Goal: Task Accomplishment & Management: Manage account settings

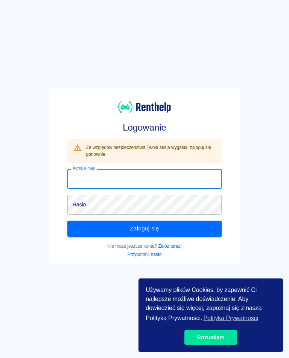
click at [80, 180] on input "Adres e-mail" at bounding box center [144, 179] width 154 height 20
click at [130, 177] on input "Adres e-mail" at bounding box center [144, 179] width 154 height 20
click at [76, 184] on input "Adres e-mail" at bounding box center [144, 179] width 154 height 20
click at [76, 183] on input "Adres e-mail" at bounding box center [144, 179] width 154 height 20
click at [69, 181] on input "anrental" at bounding box center [144, 179] width 154 height 20
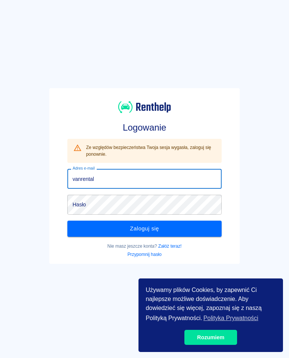
click at [106, 177] on input "vanrental" at bounding box center [144, 179] width 154 height 20
type input "[EMAIL_ADDRESS][DOMAIN_NAME]"
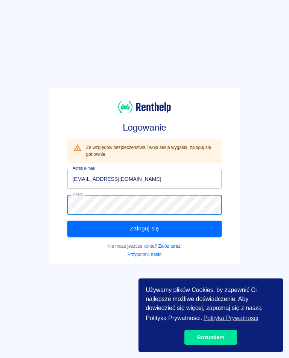
click at [167, 232] on button "Zaloguj się" at bounding box center [144, 229] width 154 height 16
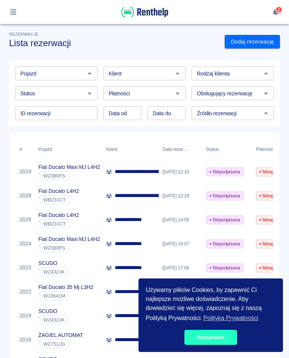
click at [212, 341] on link "Rozumiem" at bounding box center [210, 337] width 53 height 15
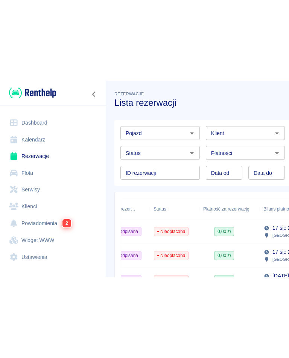
scroll to position [0, 158]
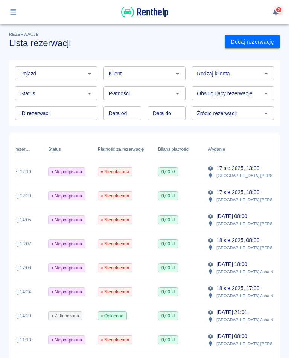
click at [236, 175] on p "[GEOGRAPHIC_DATA] , [PERSON_NAME] 63" at bounding box center [257, 175] width 83 height 7
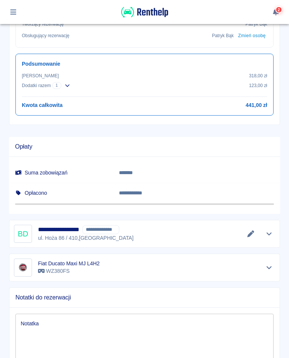
scroll to position [352, 0]
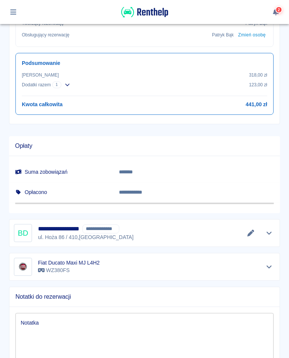
click at [223, 226] on div "**********" at bounding box center [144, 233] width 261 height 18
click at [251, 231] on icon "Edytuj dane" at bounding box center [250, 233] width 7 height 7
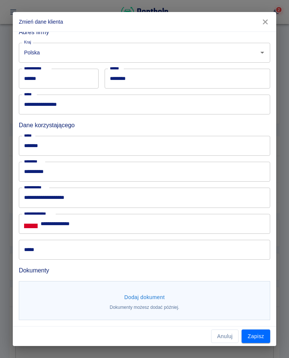
scroll to position [173, 0]
click at [148, 300] on button "Dodaj dokument" at bounding box center [144, 298] width 47 height 14
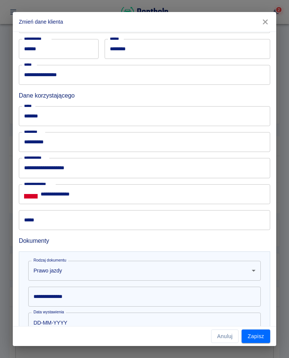
scroll to position [204, 0]
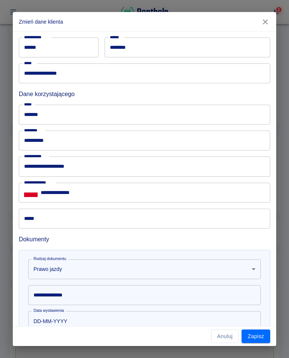
click at [67, 299] on input "**********" at bounding box center [144, 296] width 232 height 20
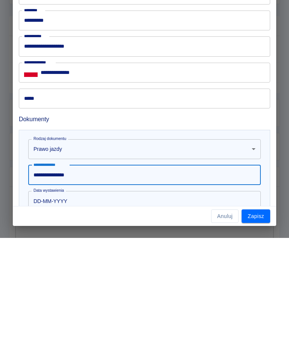
type input "**********"
click at [62, 311] on input "DD-MM-YYYY" at bounding box center [141, 321] width 227 height 20
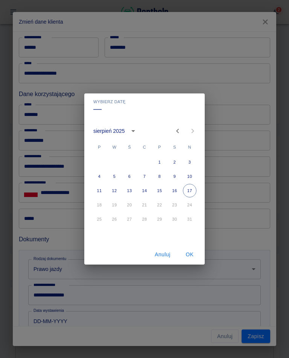
click at [130, 133] on icon "calendar view is open, switch to year view" at bounding box center [132, 131] width 9 height 9
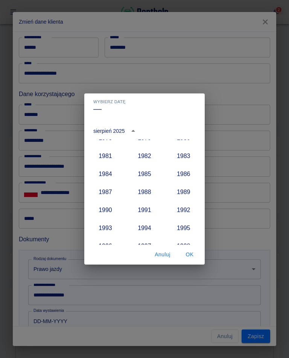
scroll to position [489, 0]
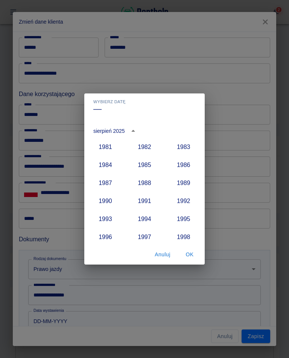
click at [147, 222] on button "1994" at bounding box center [144, 219] width 27 height 14
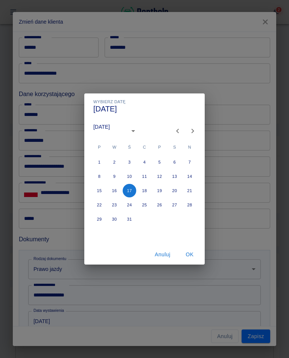
type input "[DATE]"
click at [172, 134] on button "Previous month" at bounding box center [177, 131] width 15 height 15
click at [173, 131] on icon "Previous month" at bounding box center [177, 131] width 9 height 9
click at [172, 133] on button "Previous month" at bounding box center [177, 131] width 15 height 15
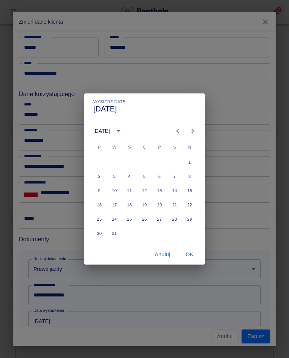
click at [175, 131] on icon "Previous month" at bounding box center [177, 131] width 9 height 9
click at [144, 192] on button "14" at bounding box center [144, 191] width 14 height 14
type input "[DATE]"
click at [189, 257] on button "OK" at bounding box center [189, 255] width 24 height 14
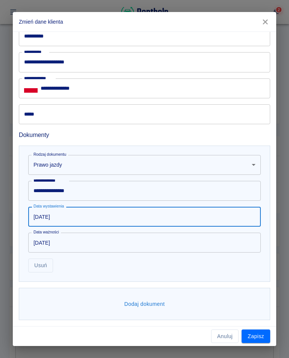
scroll to position [308, 0]
click at [68, 244] on input "[DATE]" at bounding box center [141, 243] width 227 height 20
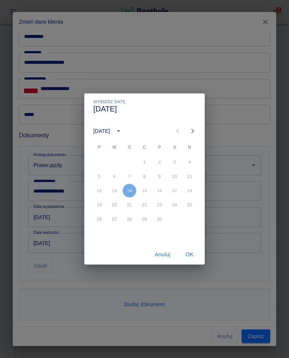
click at [120, 131] on icon "calendar view is open, switch to year view" at bounding box center [118, 131] width 4 height 2
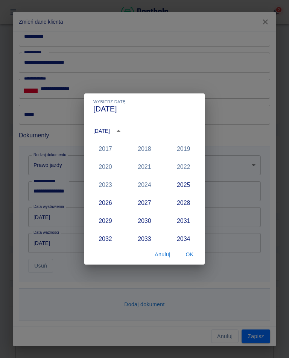
scroll to position [708, 0]
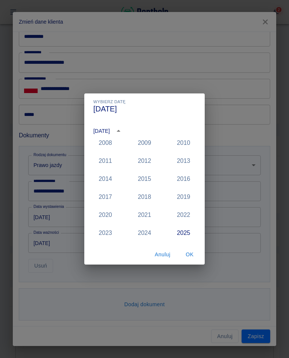
click at [189, 259] on button "OK" at bounding box center [189, 255] width 24 height 14
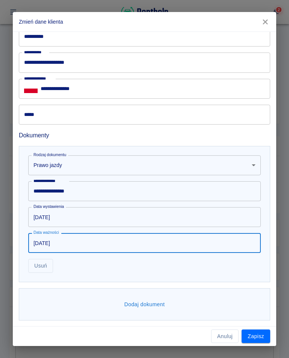
click at [69, 246] on input "[DATE]" at bounding box center [141, 243] width 227 height 20
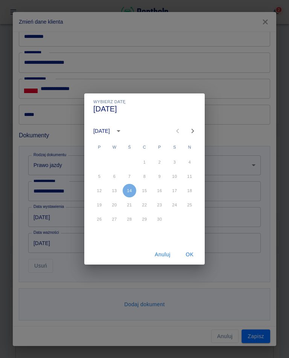
click at [61, 244] on div "Wybierz datę [DATE] [DATE] P W Ś C P S N 1 2 3 4 5 6 7 8 9 10 11 12 13 14 15 16…" at bounding box center [144, 179] width 289 height 358
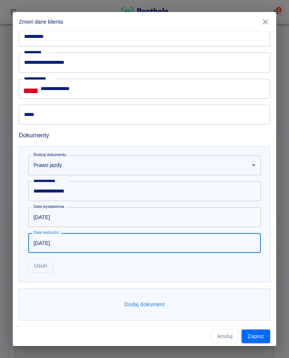
click at [64, 243] on input "[DATE]" at bounding box center [141, 243] width 227 height 20
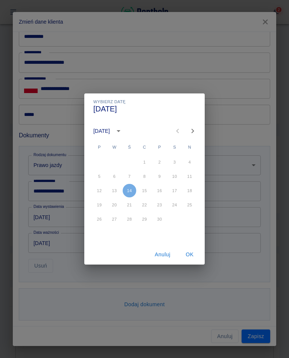
click at [123, 133] on icon "calendar view is open, switch to year view" at bounding box center [118, 131] width 9 height 9
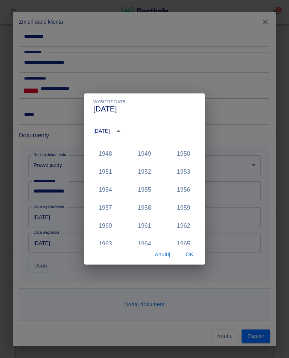
click at [47, 250] on div "Wybierz datę [DATE] [DATE] 1900 1901 1902 1903 1904 1905 1906 1907 1908 1909 19…" at bounding box center [144, 179] width 289 height 358
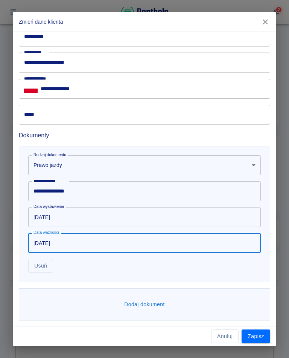
click at [50, 247] on input "[DATE]" at bounding box center [141, 243] width 227 height 20
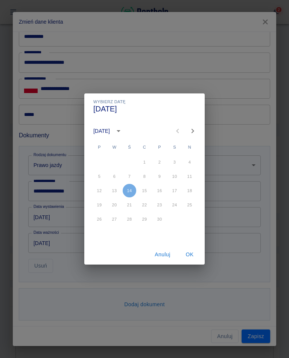
click at [125, 132] on button "calendar view is open, switch to year view" at bounding box center [118, 131] width 13 height 13
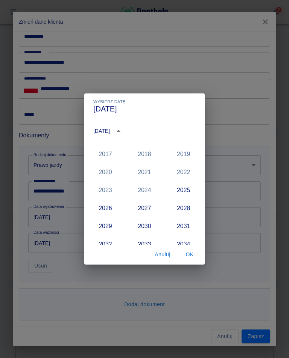
scroll to position [702, 0]
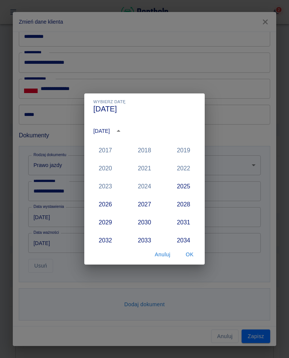
click at [108, 207] on button "2026" at bounding box center [105, 205] width 27 height 14
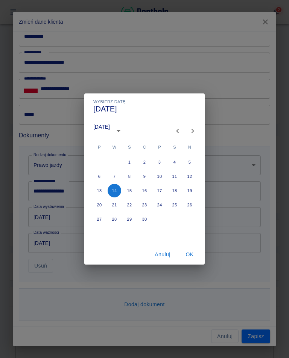
type input "[DATE]"
click at [190, 256] on button "OK" at bounding box center [189, 255] width 24 height 14
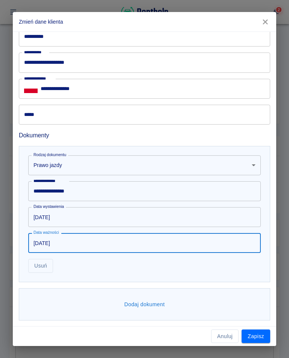
click at [262, 336] on button "Zapisz" at bounding box center [255, 337] width 29 height 14
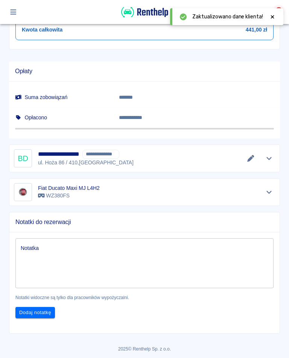
scroll to position [427, 0]
click at [107, 156] on span "**********" at bounding box center [101, 155] width 36 height 8
click at [247, 157] on icon "Edytuj dane" at bounding box center [250, 159] width 9 height 7
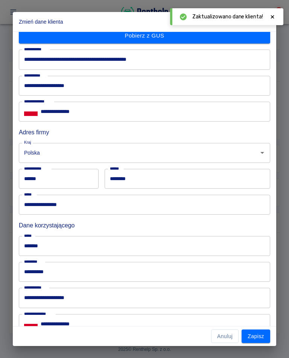
scroll to position [94, 0]
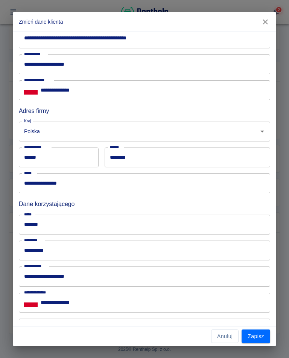
click at [255, 340] on button "Zapisz" at bounding box center [255, 337] width 29 height 14
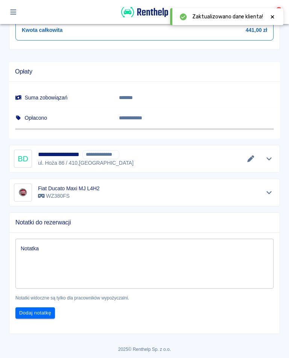
click at [249, 157] on icon "Edytuj dane" at bounding box center [250, 159] width 9 height 7
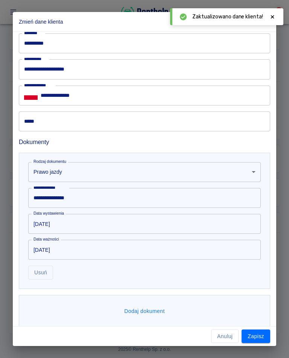
scroll to position [308, 0]
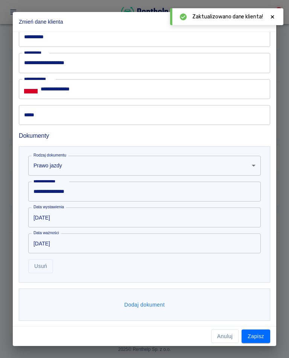
click at [153, 306] on button "Dodaj dokument" at bounding box center [144, 305] width 47 height 14
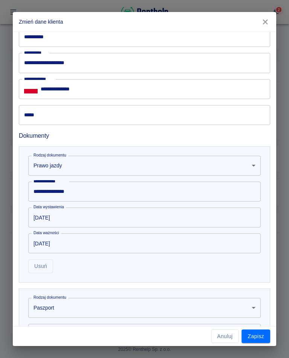
click at [53, 308] on body "Używamy plików Cookies, by zapewnić Ci najlepsze możliwe doświadczenie. Aby dow…" at bounding box center [144, 179] width 289 height 358
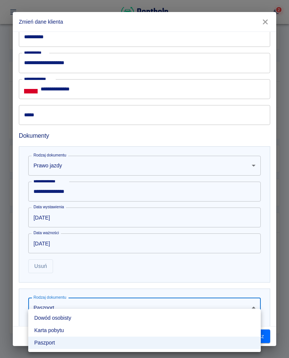
click at [63, 319] on li "Dowód osobisty" at bounding box center [144, 318] width 232 height 12
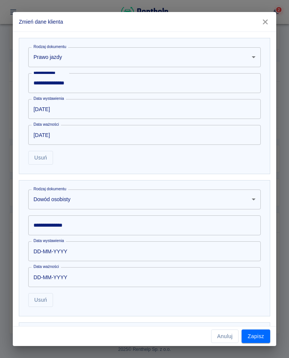
scroll to position [416, 0]
click at [40, 277] on input "DD-MM-YYYY" at bounding box center [141, 277] width 227 height 20
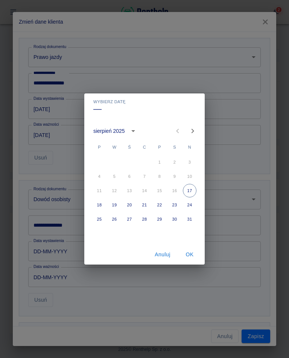
click at [44, 224] on div "Wybierz datę –– [DATE] P W Ś C P S N 1 2 3 4 5 6 7 8 9 10 11 12 13 14 15 16 17 …" at bounding box center [144, 179] width 289 height 358
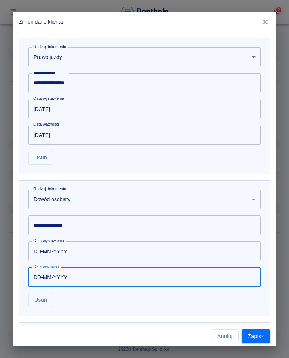
click at [41, 225] on div "**********" at bounding box center [144, 226] width 232 height 20
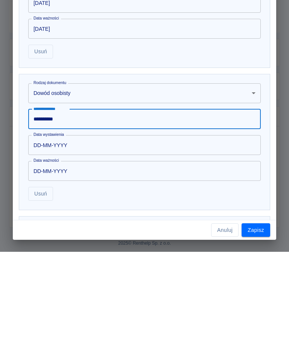
type input "**********"
click at [73, 242] on input "DD-MM-YYYY" at bounding box center [141, 252] width 227 height 20
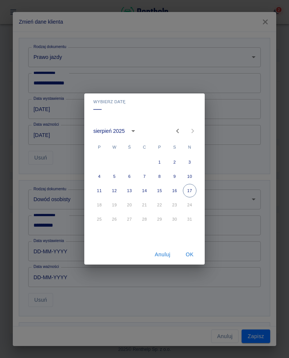
click at [177, 131] on icon "Previous month" at bounding box center [177, 131] width 3 height 5
click at [128, 135] on icon "calendar view is open, switch to year view" at bounding box center [126, 131] width 9 height 9
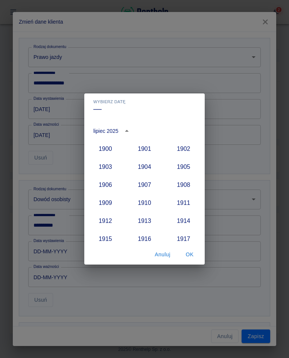
scroll to position [696, 0]
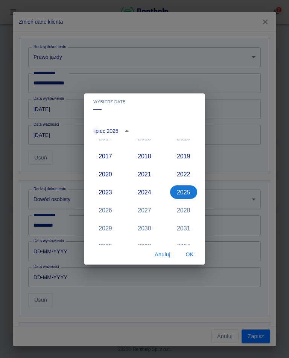
click at [145, 176] on button "2021" at bounding box center [144, 175] width 27 height 14
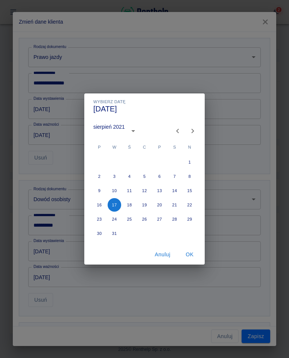
type input "[DATE]"
click at [191, 133] on icon "Next month" at bounding box center [192, 131] width 9 height 9
click at [191, 133] on icon "Next month" at bounding box center [192, 131] width 3 height 5
click at [189, 133] on icon "Next month" at bounding box center [192, 131] width 9 height 9
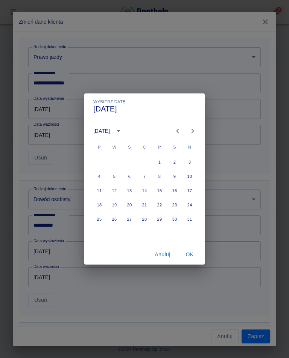
click at [189, 133] on icon "Next month" at bounding box center [192, 131] width 9 height 9
click at [132, 222] on button "29" at bounding box center [129, 220] width 14 height 14
type input "[DATE]"
click at [193, 258] on button "OK" at bounding box center [189, 255] width 24 height 14
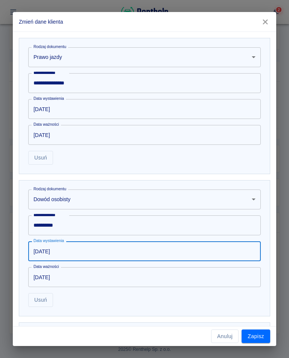
click at [255, 337] on button "Zapisz" at bounding box center [255, 337] width 29 height 14
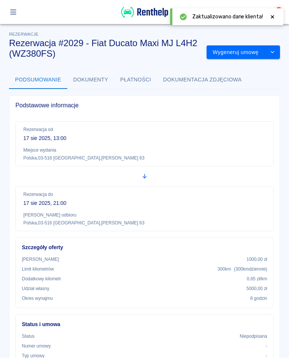
scroll to position [0, 0]
click at [240, 54] on button "Wygeneruj umowę" at bounding box center [235, 52] width 58 height 14
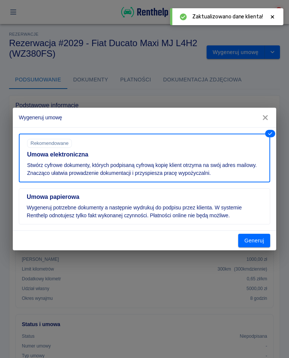
click at [256, 241] on button "Generuj" at bounding box center [254, 241] width 32 height 14
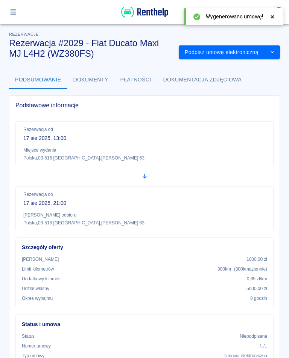
click at [230, 48] on button "Podpisz umowę elektroniczną" at bounding box center [221, 52] width 86 height 14
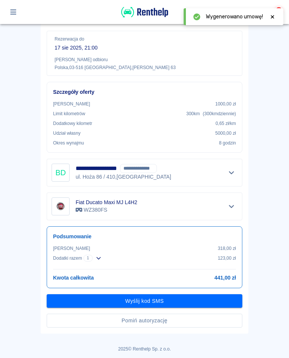
scroll to position [133, 0]
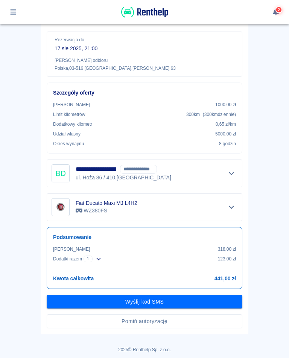
click at [136, 302] on button "Wyślij kod SMS" at bounding box center [144, 302] width 195 height 14
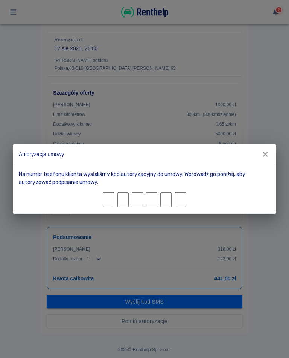
click at [107, 201] on input "Character 1." at bounding box center [108, 199] width 11 height 15
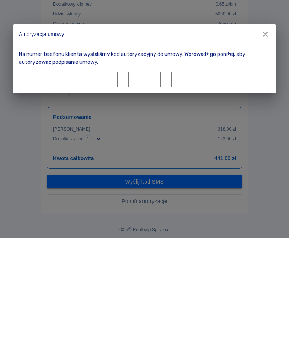
click at [264, 151] on icon "button" at bounding box center [265, 155] width 10 height 8
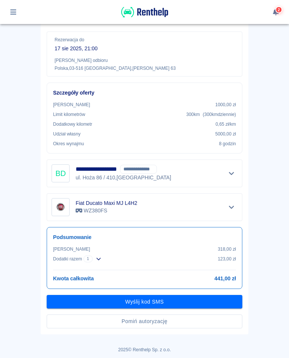
click at [142, 323] on button "Pomiń autoryzację" at bounding box center [144, 322] width 195 height 14
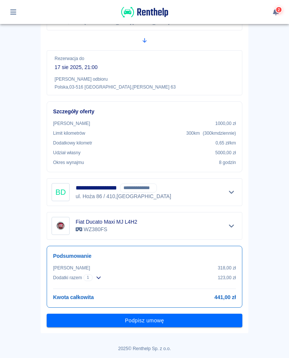
scroll to position [113, 0]
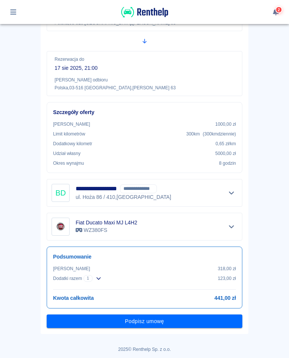
click at [144, 325] on button "Podpisz umowę" at bounding box center [144, 322] width 195 height 14
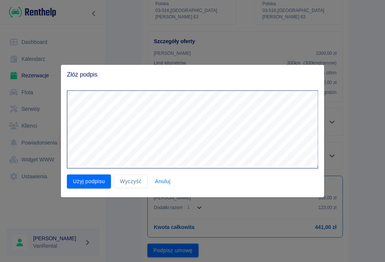
click at [86, 187] on button "Użyj podpisu" at bounding box center [89, 182] width 44 height 14
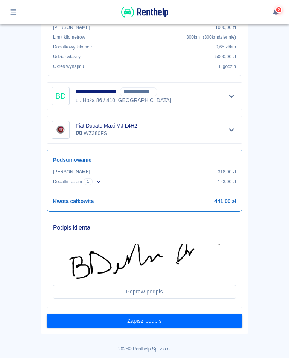
click at [142, 324] on button "Zapisz podpis" at bounding box center [144, 321] width 195 height 14
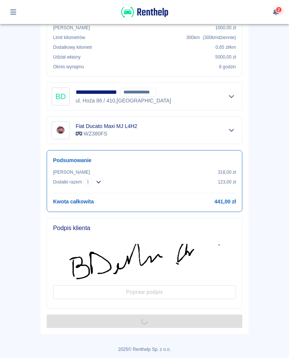
scroll to position [0, 0]
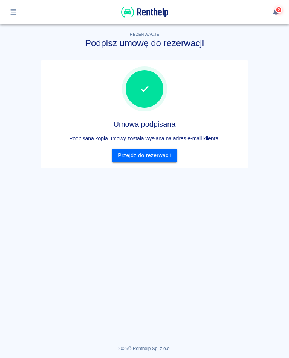
click at [144, 154] on link "Przejdź do rezerwacji" at bounding box center [144, 156] width 65 height 14
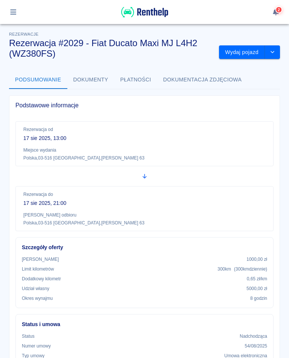
click at [239, 55] on button "Wydaj pojazd" at bounding box center [242, 52] width 46 height 14
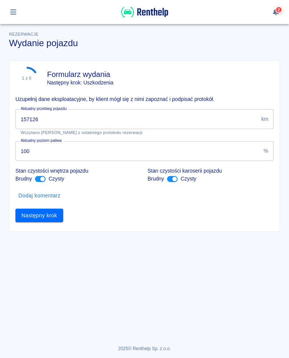
click at [53, 121] on input "157126" at bounding box center [136, 119] width 242 height 20
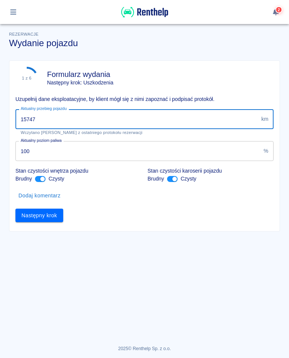
type input "157478"
click at [41, 216] on button "Następny krok" at bounding box center [39, 216] width 48 height 14
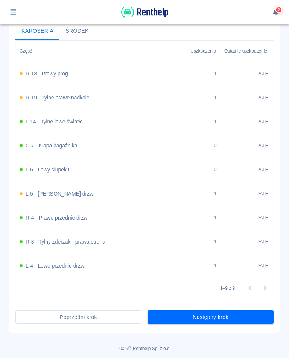
scroll to position [290, 0]
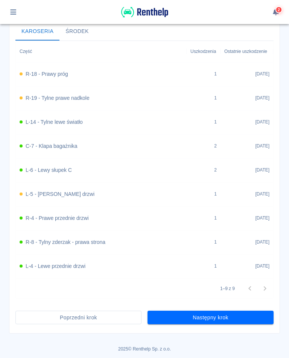
click at [210, 319] on button "Następny krok" at bounding box center [210, 318] width 126 height 14
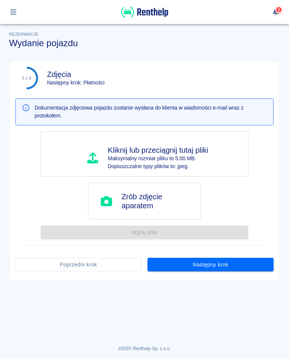
scroll to position [0, 0]
click at [203, 266] on button "Następny krok" at bounding box center [210, 265] width 126 height 14
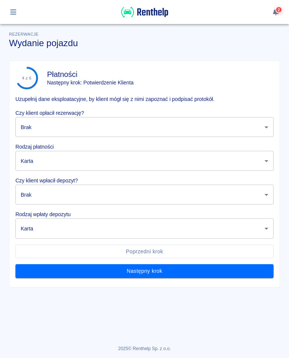
click at [88, 126] on body "Używamy plików Cookies, by zapewnić Ci najlepsze możliwe doświadczenie. Aby dow…" at bounding box center [144, 179] width 289 height 358
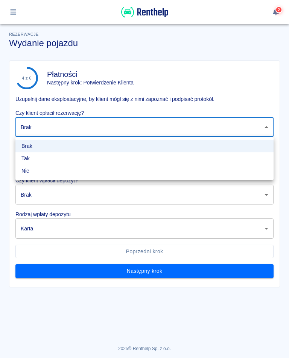
click at [29, 159] on li "Tak" at bounding box center [144, 159] width 258 height 12
type input "true"
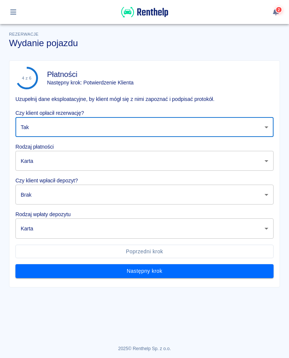
click at [47, 194] on body "Używamy plików Cookies, by zapewnić Ci najlepsze możliwe doświadczenie. Aby dow…" at bounding box center [144, 179] width 289 height 358
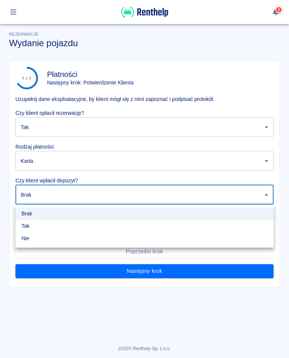
click at [27, 225] on li "Tak" at bounding box center [144, 226] width 258 height 12
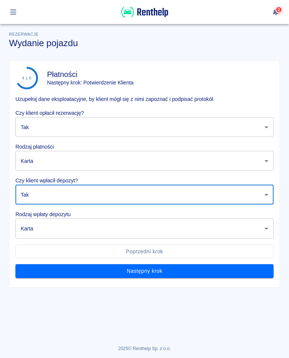
type input "true"
click at [138, 278] on button "Następny krok" at bounding box center [144, 271] width 258 height 14
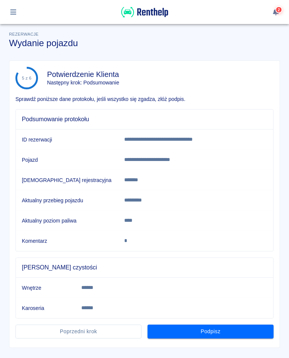
click at [214, 332] on button "Podpisz" at bounding box center [210, 332] width 126 height 14
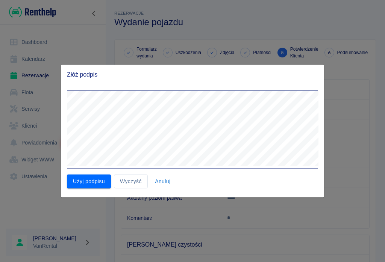
click at [76, 185] on button "Użyj podpisu" at bounding box center [89, 182] width 44 height 14
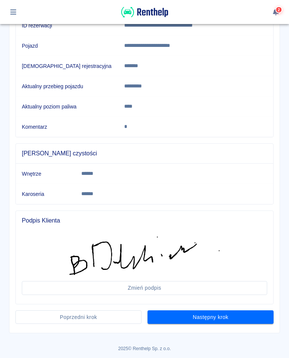
scroll to position [114, 0]
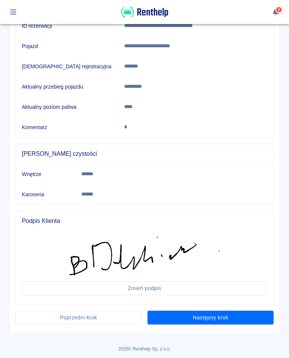
click at [206, 322] on button "Następny krok" at bounding box center [210, 318] width 126 height 14
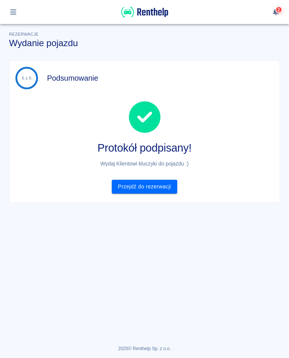
scroll to position [0, 0]
click at [151, 186] on link "Przejdź do rezerwacji" at bounding box center [144, 187] width 65 height 14
